Goal: Information Seeking & Learning: Check status

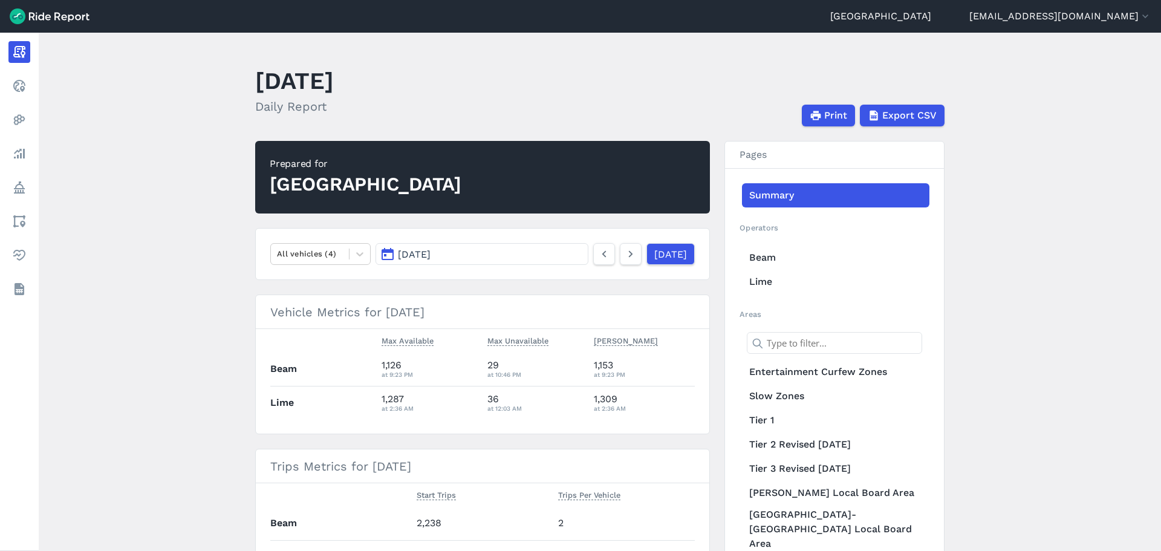
click at [431, 256] on span "[DATE]" at bounding box center [414, 254] width 33 height 11
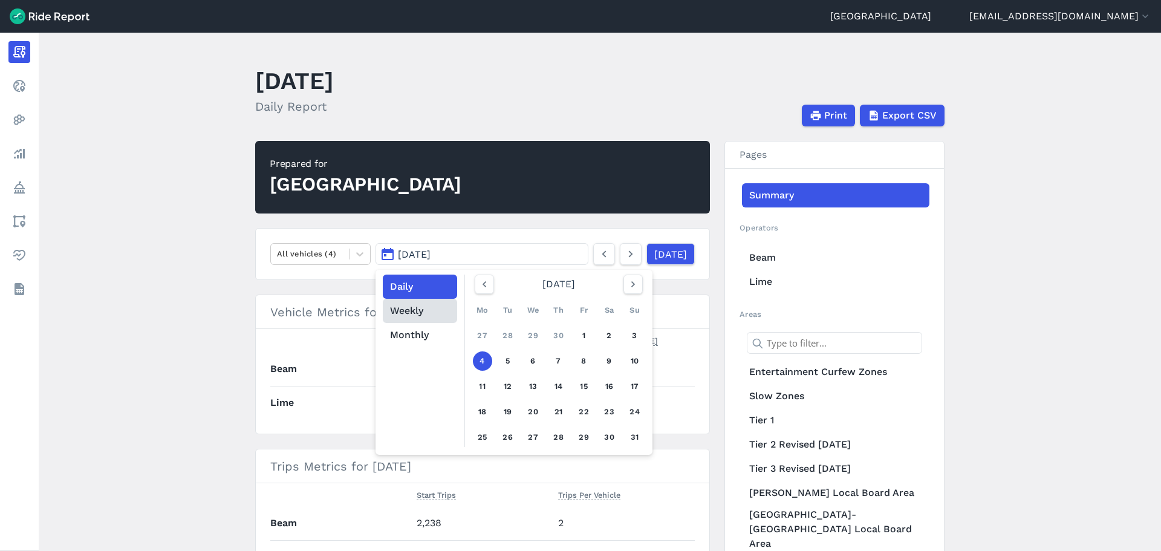
click at [422, 321] on button "Weekly" at bounding box center [420, 311] width 74 height 24
click at [627, 289] on icon "button" at bounding box center [633, 284] width 12 height 12
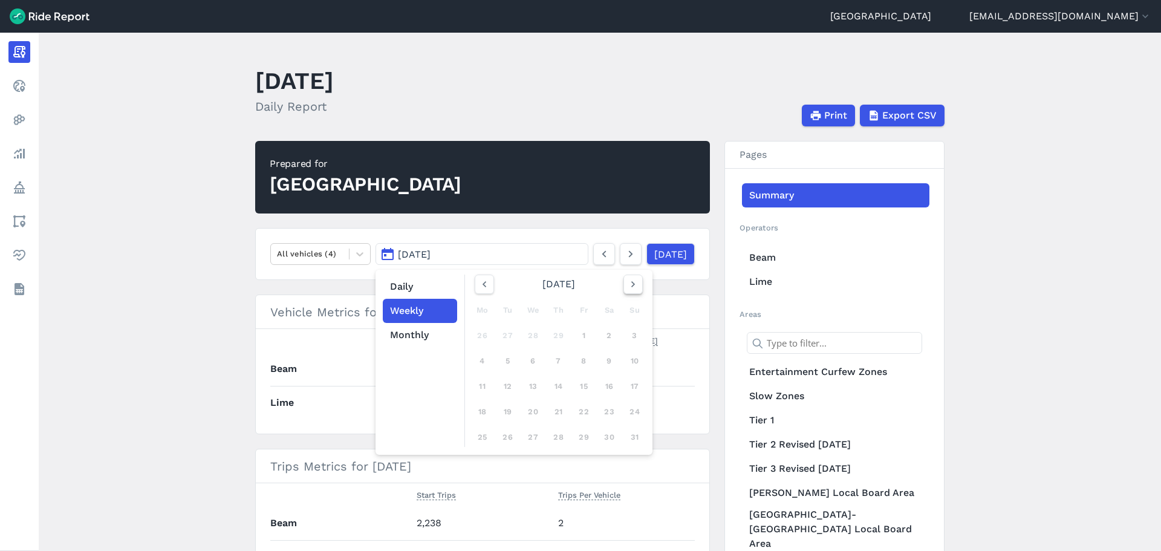
click at [627, 289] on icon "button" at bounding box center [633, 284] width 12 height 12
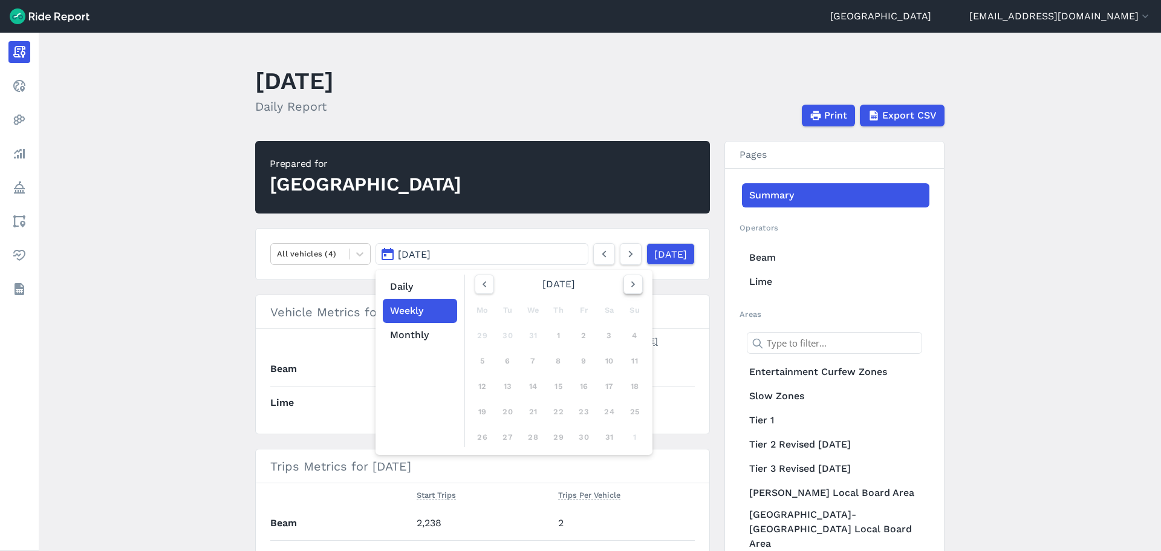
click at [627, 289] on icon "button" at bounding box center [633, 284] width 12 height 12
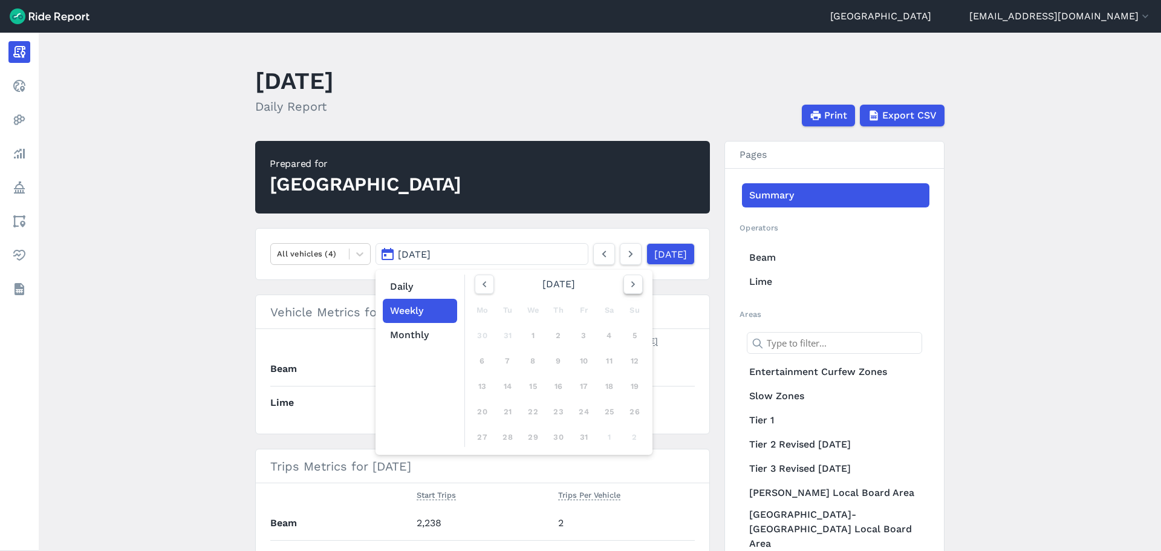
click at [627, 289] on icon "button" at bounding box center [633, 284] width 12 height 12
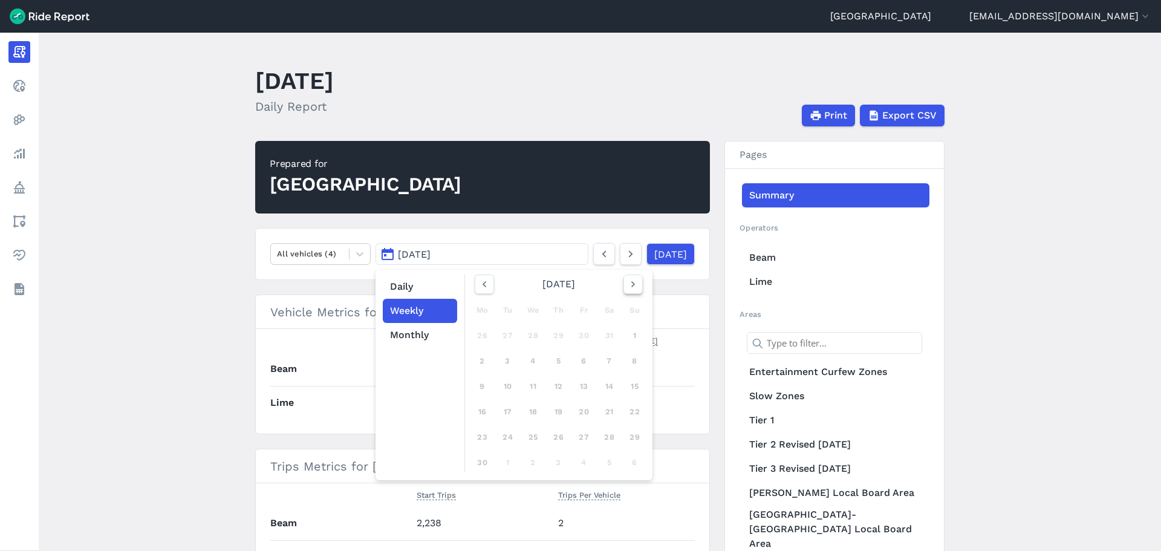
click at [627, 289] on icon "button" at bounding box center [633, 284] width 12 height 12
click at [574, 339] on div "5" at bounding box center [583, 335] width 19 height 19
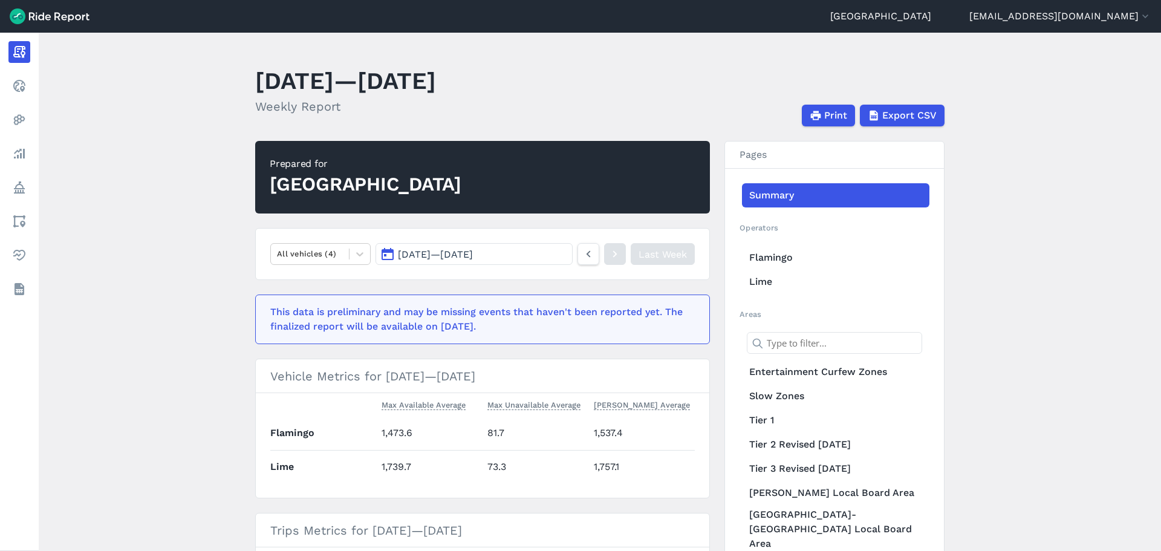
click at [193, 397] on main "[DATE]—[DATE] Weekly Report Print Export CSV Prepared for Auckland All vehicles…" at bounding box center [600, 292] width 1122 height 518
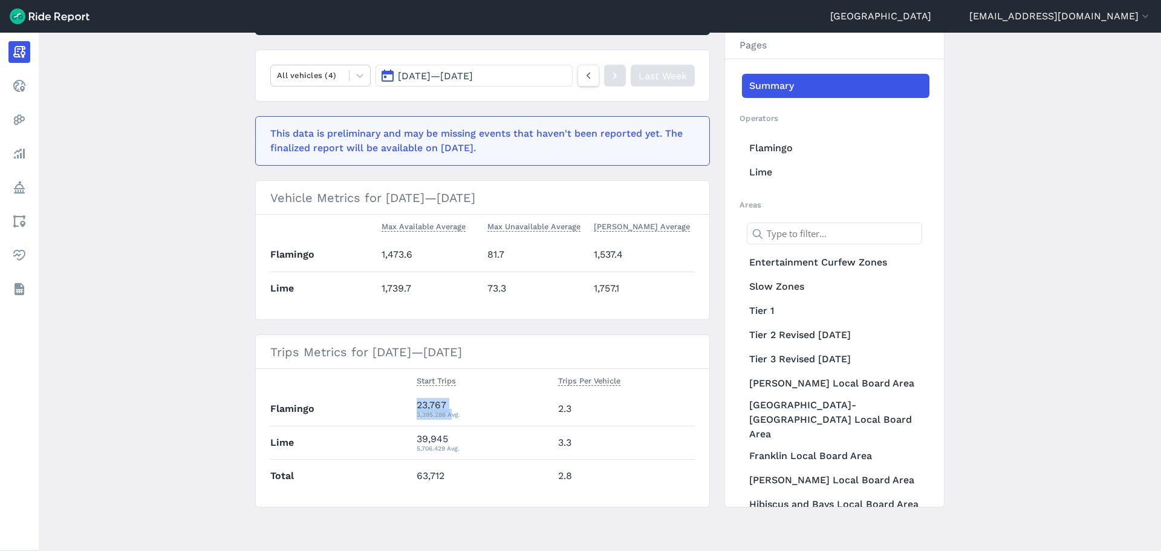
drag, startPoint x: 449, startPoint y: 411, endPoint x: 388, endPoint y: 404, distance: 62.0
click at [388, 404] on tr "Flamingo 23,767 3,395.286 Avg. 2.3" at bounding box center [482, 408] width 425 height 33
click at [225, 418] on main "[DATE]—[DATE] Weekly Report Print Export CSV Prepared for Auckland All vehicles…" at bounding box center [600, 292] width 1122 height 518
